Goal: Information Seeking & Learning: Check status

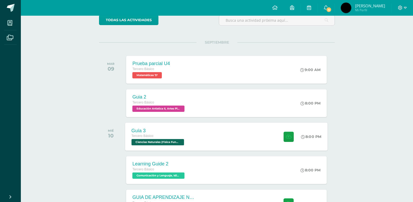
scroll to position [52, 0]
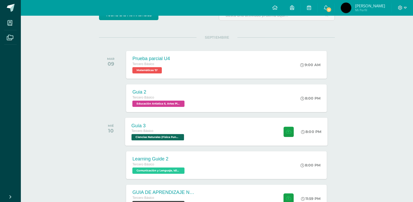
click at [173, 135] on span "Ciencias Naturales (Física Fundamental) 'D'" at bounding box center [158, 137] width 53 height 6
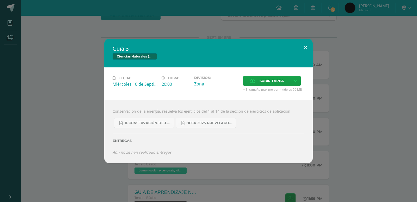
click at [308, 47] on button at bounding box center [305, 48] width 15 height 18
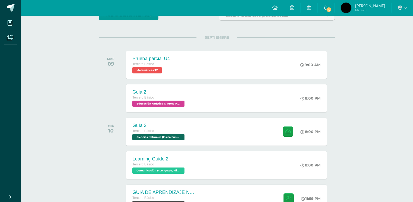
click at [332, 11] on span "4" at bounding box center [329, 10] width 6 height 6
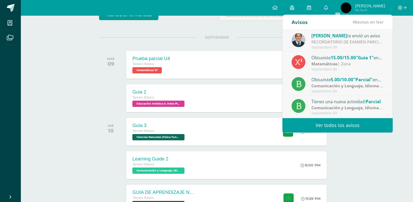
scroll to position [0, 0]
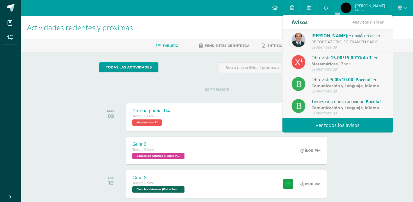
click at [352, 12] on img at bounding box center [346, 8] width 10 height 10
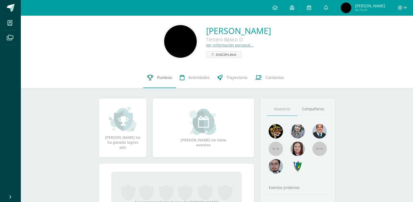
click at [164, 83] on link "Punteos" at bounding box center [159, 77] width 33 height 21
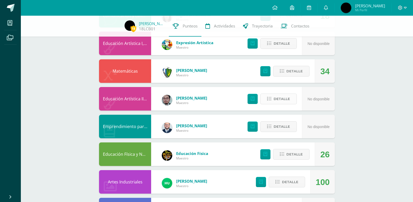
scroll to position [78, 0]
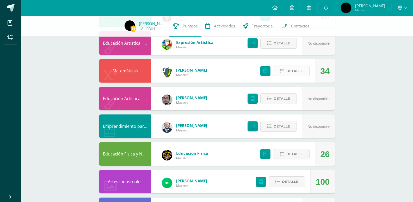
click at [291, 69] on span "Detalle" at bounding box center [295, 71] width 16 height 10
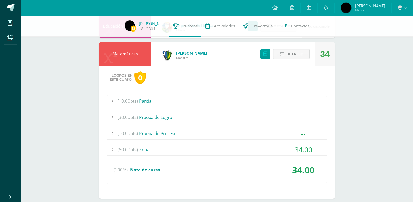
scroll to position [104, 0]
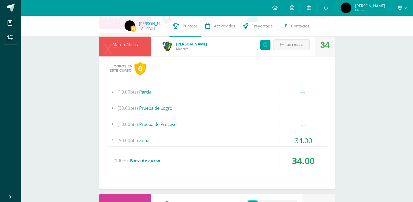
click at [113, 136] on div at bounding box center [112, 140] width 10 height 12
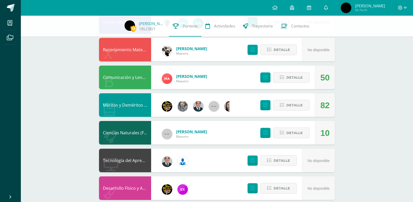
scroll to position [484, 0]
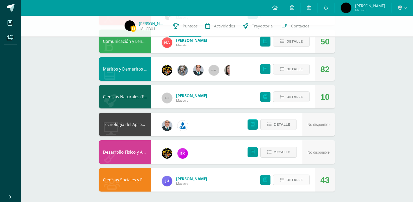
click at [297, 180] on span "Detalle" at bounding box center [295, 180] width 16 height 10
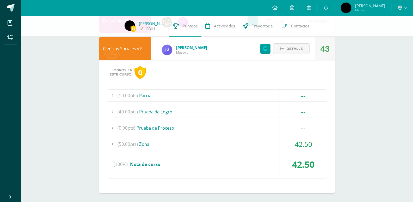
click at [143, 143] on div "(50.00pts) Zona" at bounding box center [217, 144] width 220 height 12
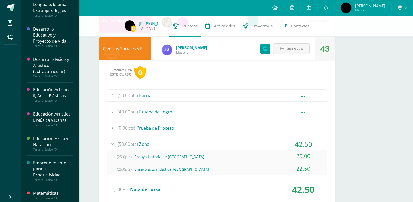
scroll to position [156, 0]
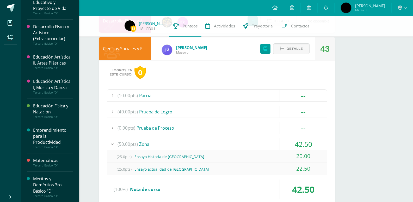
click at [57, 163] on div "Tercero Básico "D"" at bounding box center [53, 165] width 40 height 4
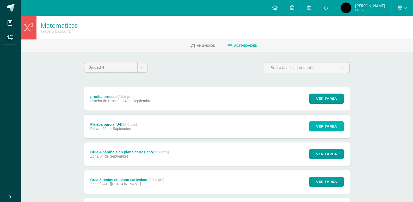
click at [323, 128] on span "Ver tarea" at bounding box center [326, 126] width 21 height 10
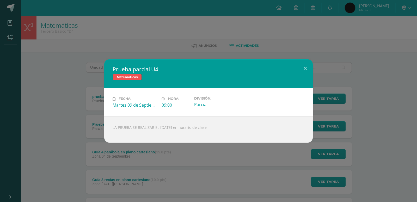
click at [49, 132] on div "Prueba parcial U4 Matemáticas Fecha: [DATE] Hora: 09:00 División:" at bounding box center [208, 100] width 413 height 83
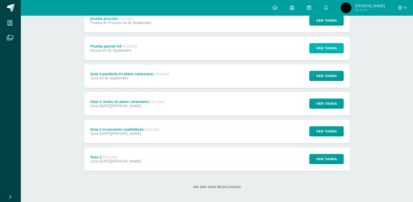
scroll to position [78, 0]
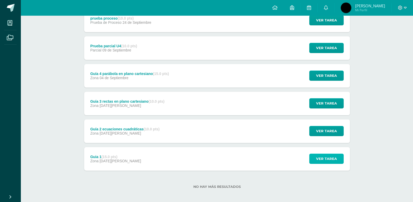
click at [314, 154] on button "Ver tarea" at bounding box center [327, 158] width 34 height 10
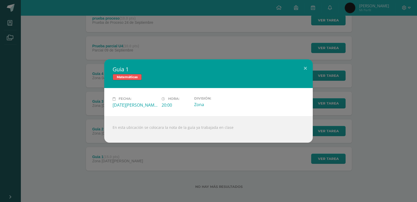
click at [66, 105] on div "Guia 1 Matemáticas Fecha: [DATE][PERSON_NAME] Hora: 20:00 División: Zona" at bounding box center [208, 100] width 413 height 83
